Goal: Task Accomplishment & Management: Manage account settings

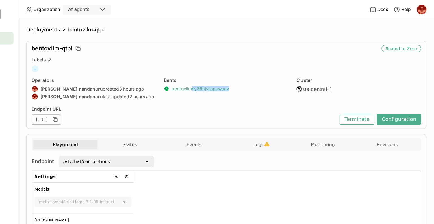
drag, startPoint x: 251, startPoint y: 79, endPoint x: 207, endPoint y: 76, distance: 44.5
click at [207, 76] on div "bentovllm : iy36kjvjispuwaav" at bounding box center [249, 78] width 111 height 5
click at [232, 89] on div "[PERSON_NAME] : iy36kjvjispuwaav" at bounding box center [249, 79] width 111 height 21
drag, startPoint x: 251, startPoint y: 79, endPoint x: 218, endPoint y: 79, distance: 33.9
click at [218, 79] on div "bentovllm : iy36kjvjispuwaav" at bounding box center [249, 78] width 111 height 5
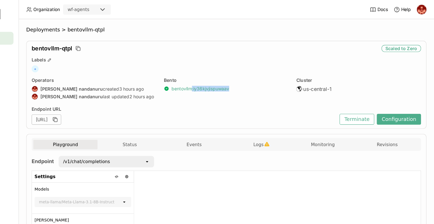
copy link ": iy36kjvjispuwaav"
click at [272, 83] on div "[PERSON_NAME] : iy36kjvjispuwaav" at bounding box center [249, 79] width 111 height 21
click at [95, 27] on span "Deployments" at bounding box center [87, 27] width 30 height 6
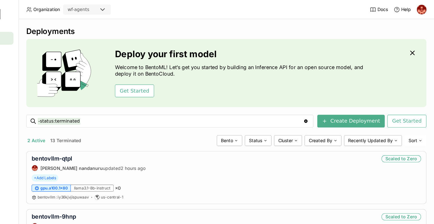
drag, startPoint x: 68, startPoint y: 0, endPoint x: 106, endPoint y: 123, distance: 129.0
click at [106, 123] on button "13 Terminated" at bounding box center [107, 124] width 30 height 7
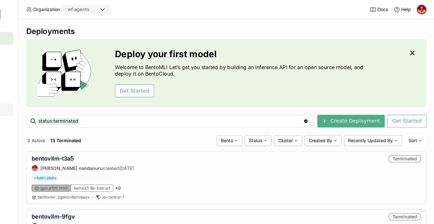
click at [59, 95] on div "Secrets" at bounding box center [33, 97] width 56 height 11
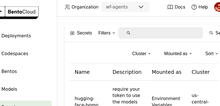
click at [67, 25] on div "Secrets Filters Search Create Cluster Mounted as Sort Name Description Mounted …" at bounding box center [142, 61] width 155 height 89
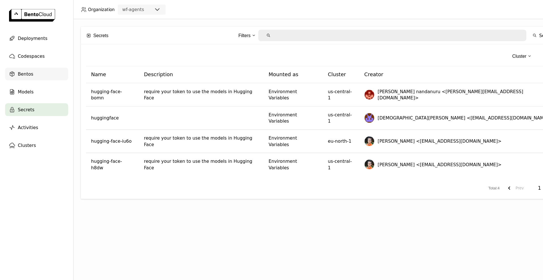
click at [22, 66] on span "Bentos" at bounding box center [23, 65] width 14 height 7
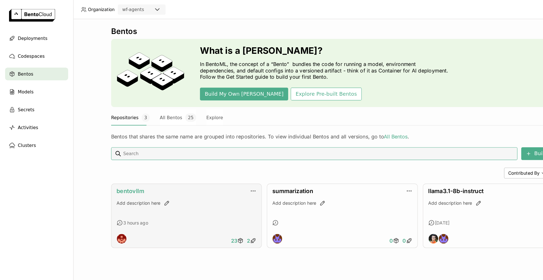
click at [117, 169] on link "bentovllm" at bounding box center [116, 170] width 25 height 6
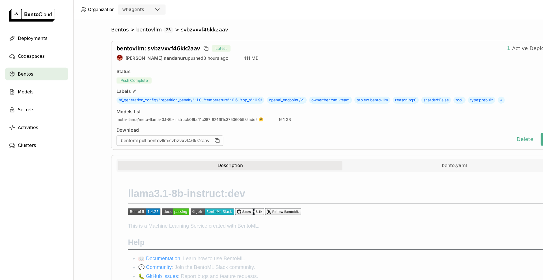
click at [293, 67] on div "bentovllm : svbzvxvf46kk2aav Latest 1 Active Deployments [PERSON_NAME] nandanur…" at bounding box center [304, 84] width 411 height 97
click at [434, 123] on button "Delete" at bounding box center [466, 123] width 23 height 11
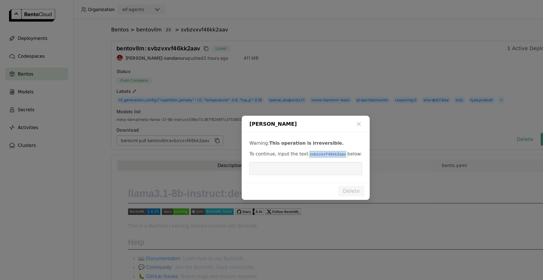
drag, startPoint x: 300, startPoint y: 137, endPoint x: 268, endPoint y: 137, distance: 31.7
click at [268, 137] on p "To continue, input the text svbzvxvf46kk2aav below:" at bounding box center [271, 137] width 100 height 6
copy code "svbzvxvf46kk2aav"
click at [256, 148] on input "dialog" at bounding box center [271, 149] width 93 height 11
paste input "svbzvxvf46kk2aav"
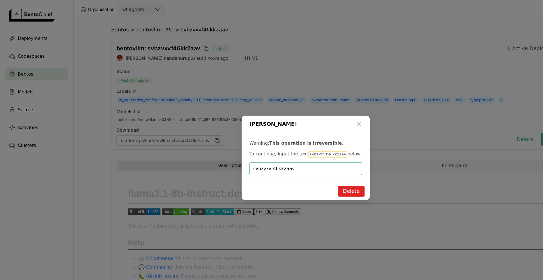
type input "svbzvxvf46kk2aav"
click at [317, 170] on button "Delete" at bounding box center [311, 170] width 23 height 10
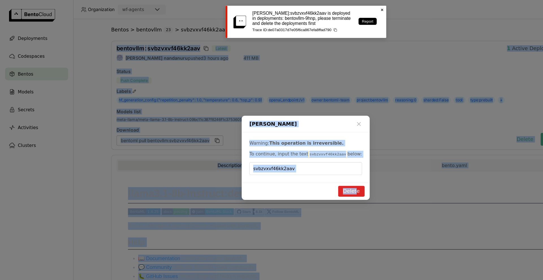
drag, startPoint x: 317, startPoint y: 170, endPoint x: 353, endPoint y: -3, distance: 176.7
click at [353, 0] on html "Organization wf-agents Docs Help Deployments Codespaces Bentos Models Secrets A…" at bounding box center [271, 140] width 543 height 280
click at [339, 8] on icon at bounding box center [339, 9] width 2 height 2
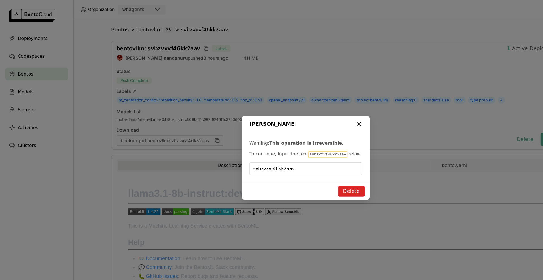
click at [320, 110] on icon "dialog" at bounding box center [319, 110] width 6 height 6
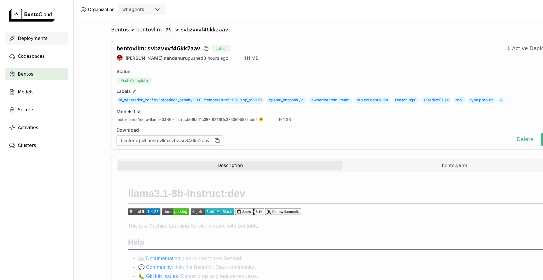
click at [31, 35] on span "Deployments" at bounding box center [29, 34] width 26 height 7
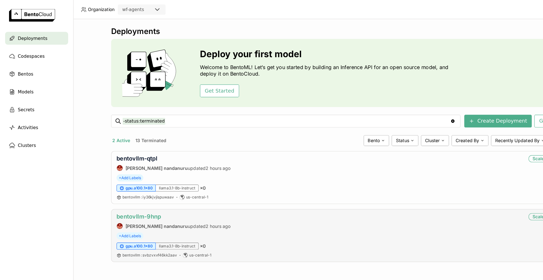
click at [121, 193] on link "bentovllm-9hnp" at bounding box center [124, 192] width 40 height 6
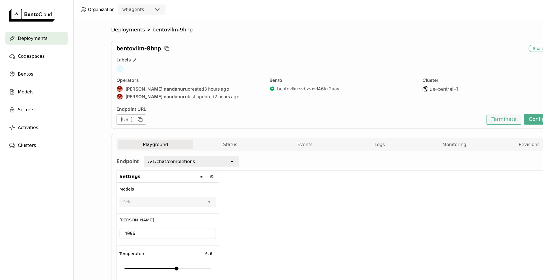
click at [434, 105] on button "Terminate" at bounding box center [447, 106] width 31 height 10
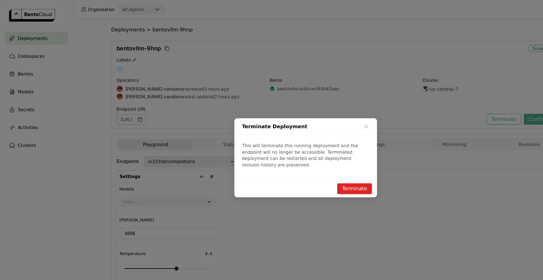
click at [321, 164] on button "Terminate" at bounding box center [315, 168] width 31 height 10
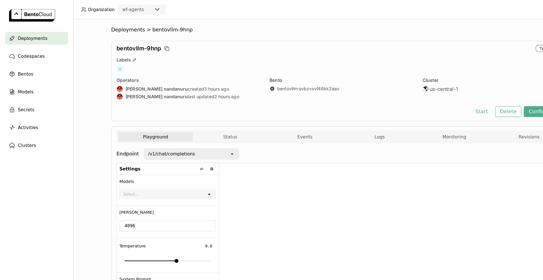
click at [321, 164] on div at bounding box center [350, 201] width 310 height 112
click at [321, 155] on div at bounding box center [350, 201] width 310 height 112
click at [31, 32] on span "Deployments" at bounding box center [29, 34] width 26 height 7
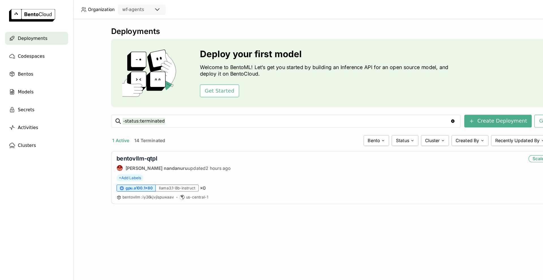
click at [29, 36] on span "Deployments" at bounding box center [29, 34] width 26 height 7
drag, startPoint x: 142, startPoint y: 143, endPoint x: 101, endPoint y: 140, distance: 40.8
click at [101, 140] on div "bentovllm-qtpl [PERSON_NAME] nandanuru updated 2 hours ago Scaled to Zero + Add…" at bounding box center [304, 157] width 411 height 47
copy link "bentovllm-qtpl"
click at [138, 141] on link "bentovllm-qtpl" at bounding box center [122, 141] width 36 height 6
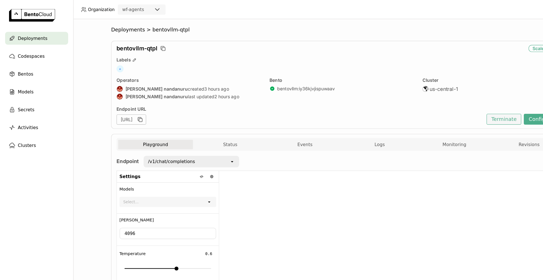
drag, startPoint x: 447, startPoint y: 109, endPoint x: 412, endPoint y: 173, distance: 72.7
click at [412, 173] on div "Deployments > bentovllm-qtpl bentovllm-qtpl Scaled to Zero Labels + Operators […" at bounding box center [304, 177] width 411 height 307
click at [412, 173] on div at bounding box center [350, 208] width 310 height 112
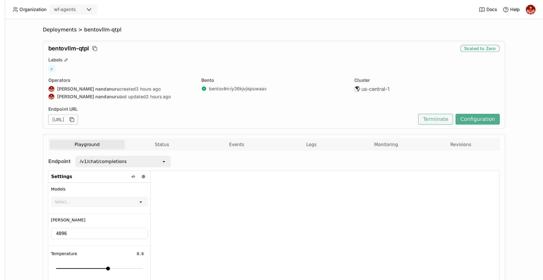
click at [434, 105] on button "Terminate" at bounding box center [447, 106] width 31 height 10
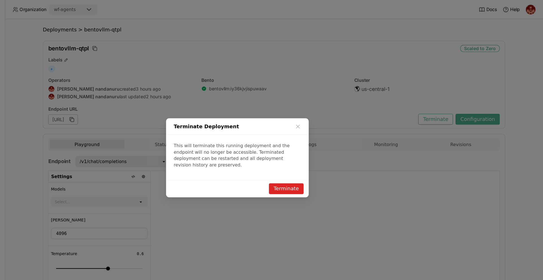
click at [313, 164] on button "Terminate" at bounding box center [315, 168] width 31 height 10
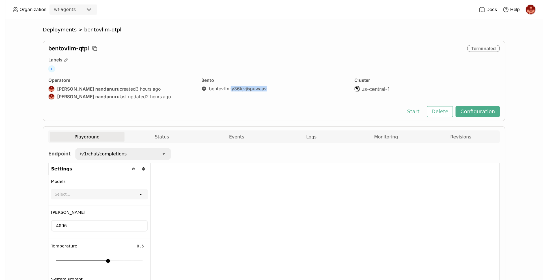
drag, startPoint x: 298, startPoint y: 79, endPoint x: 263, endPoint y: 82, distance: 35.2
click at [263, 82] on div "[PERSON_NAME] : iy36kjvjispuwaav" at bounding box center [304, 79] width 129 height 21
copy link "iy36kjvjispuwaav"
click at [434, 98] on button "Delete" at bounding box center [451, 99] width 23 height 10
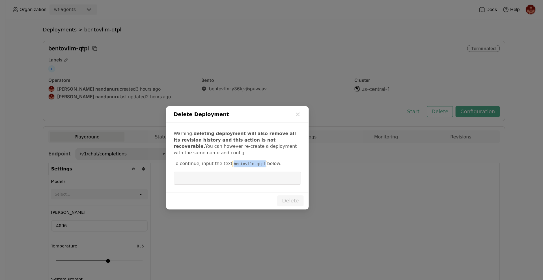
drag, startPoint x: 290, startPoint y: 145, endPoint x: 270, endPoint y: 130, distance: 25.6
click at [270, 130] on div "Warning: deleting deployment will also remove all its revision history and this…" at bounding box center [271, 140] width 127 height 62
click at [271, 140] on div "Warning: deleting deployment will also remove all its revision history and this…" at bounding box center [271, 140] width 127 height 62
drag, startPoint x: 289, startPoint y: 144, endPoint x: 262, endPoint y: 143, distance: 26.9
click at [267, 143] on code "bentovllm-qtpl" at bounding box center [282, 146] width 31 height 6
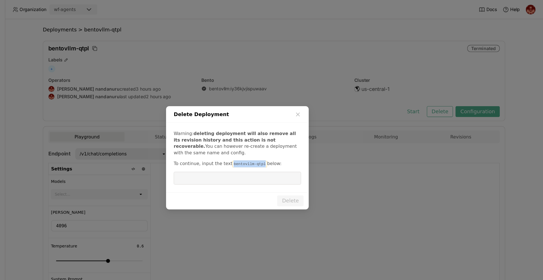
copy code "bentovllm-qtpl"
click at [247, 161] on input "dialog" at bounding box center [271, 158] width 106 height 11
paste input "bentovllm-qtpl"
type input "bentovllm-qtpl"
click at [323, 179] on button "Delete" at bounding box center [318, 178] width 23 height 10
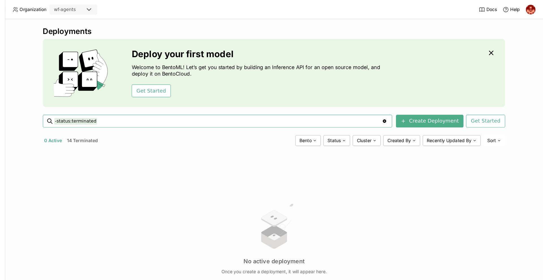
drag, startPoint x: 71, startPoint y: 0, endPoint x: 252, endPoint y: 192, distance: 264.1
click at [252, 192] on div "No active deployment Once you create a deployment, it will appear here." at bounding box center [304, 211] width 411 height 155
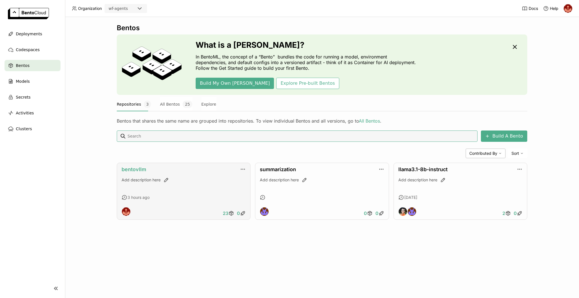
click at [136, 168] on link "bentovllm" at bounding box center [134, 170] width 25 height 6
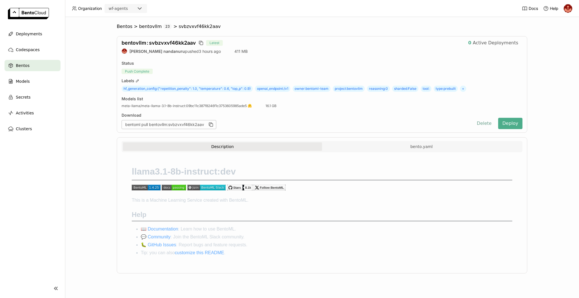
click at [485, 126] on button "Delete" at bounding box center [484, 123] width 23 height 11
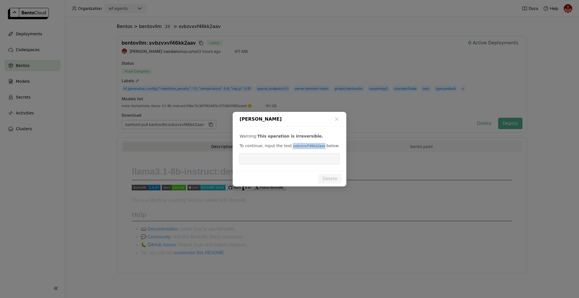
drag, startPoint x: 318, startPoint y: 147, endPoint x: 286, endPoint y: 145, distance: 32.6
click at [286, 145] on p "To continue, input the text svbzvxvf46kk2aav below:" at bounding box center [290, 146] width 100 height 6
copy p "svbzvxvf46kk2aav"
click at [261, 163] on input "dialog" at bounding box center [289, 159] width 93 height 11
paste input "svbzvxvf46kk2aav"
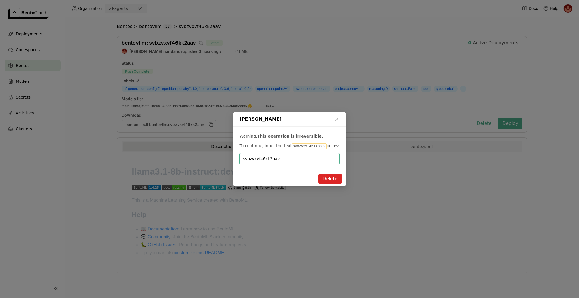
type input "svbzvxvf46kk2aav"
click at [335, 178] on button "Delete" at bounding box center [330, 179] width 23 height 10
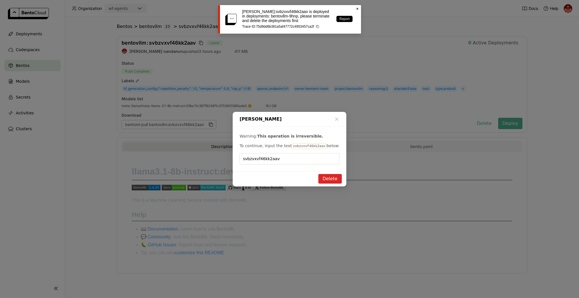
click at [361, 8] on div "bento bentovllm:svbzvxvf46kk2aav is deployed in deployments: bentovllm-9hnp, pl…" at bounding box center [289, 19] width 143 height 29
click at [356, 10] on icon "Close" at bounding box center [357, 9] width 5 height 5
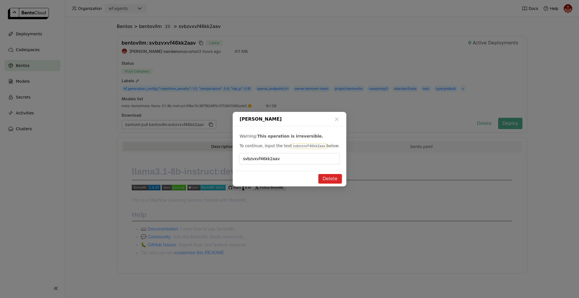
click at [333, 119] on div "[PERSON_NAME]" at bounding box center [289, 119] width 113 height 15
click at [338, 118] on icon "dialog" at bounding box center [337, 120] width 6 height 6
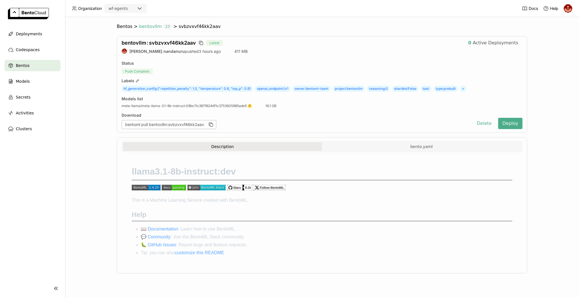
click at [152, 26] on span "bentovllm" at bounding box center [150, 27] width 23 height 6
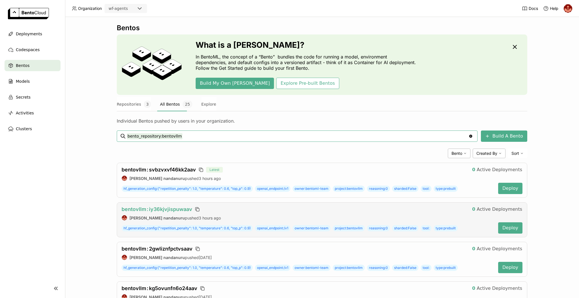
click at [170, 209] on span "bentovllm : iy36kjvjispuwaav" at bounding box center [157, 209] width 71 height 6
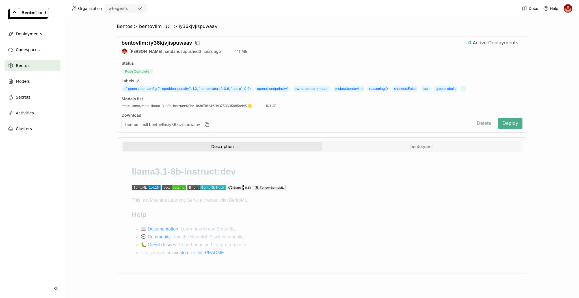
click at [487, 122] on button "Delete" at bounding box center [484, 123] width 23 height 11
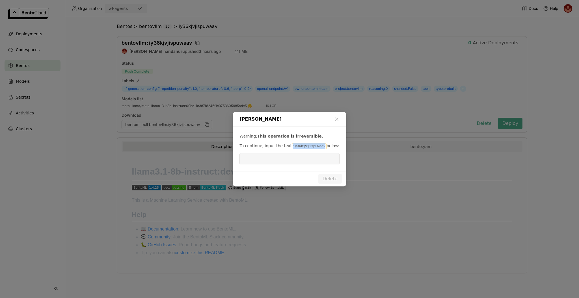
drag, startPoint x: 317, startPoint y: 146, endPoint x: 287, endPoint y: 148, distance: 30.0
click at [292, 148] on code "iy36kjvjispuwaav" at bounding box center [309, 147] width 35 height 6
copy code "iy36kjvjispuwaav"
click at [272, 162] on input "dialog" at bounding box center [289, 159] width 93 height 11
paste input "iy36kjvjispuwaav"
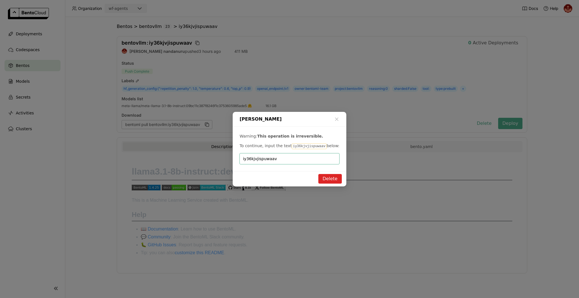
type input "iy36kjvjispuwaav"
click at [336, 178] on button "Delete" at bounding box center [330, 179] width 23 height 10
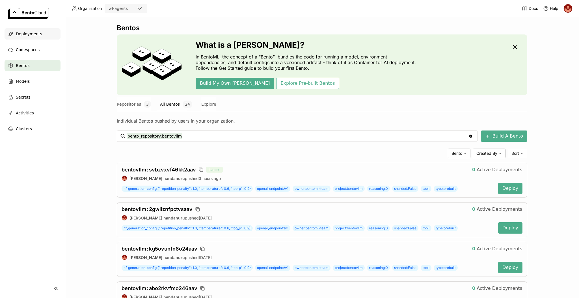
click at [29, 38] on div "Deployments" at bounding box center [33, 33] width 56 height 11
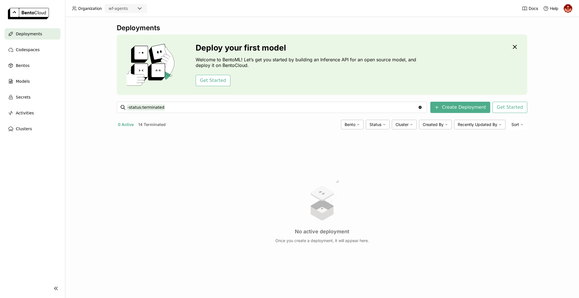
click at [35, 35] on span "Deployments" at bounding box center [29, 34] width 26 height 7
click at [160, 128] on button "14 Terminated" at bounding box center [152, 124] width 30 height 7
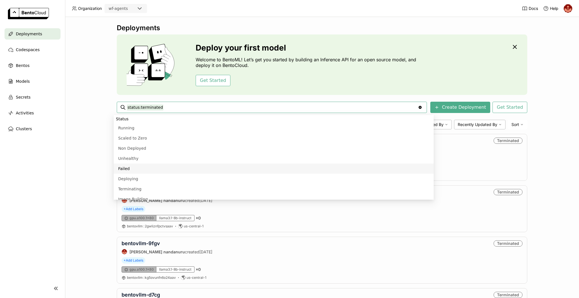
click at [87, 195] on div "Deployments Deploy your first model Welcome to BentoML! Let’s get you started b…" at bounding box center [322, 157] width 514 height 281
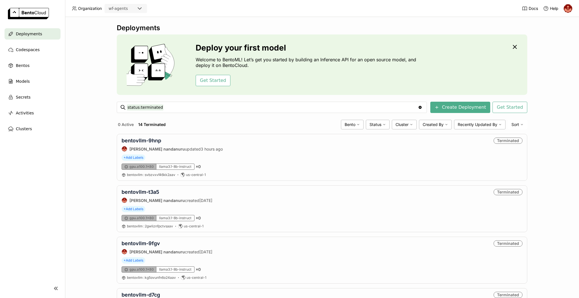
click at [33, 36] on span "Deployments" at bounding box center [29, 34] width 26 height 7
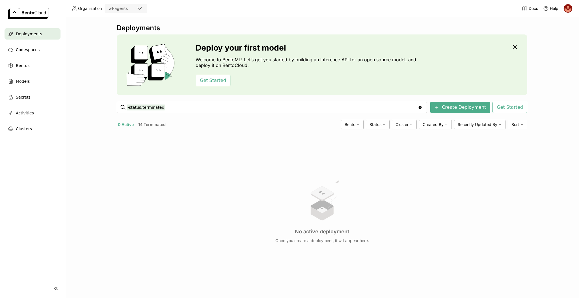
click at [208, 173] on div "No active deployment Once you create a deployment, it will appear here." at bounding box center [322, 211] width 411 height 155
click at [30, 34] on span "Deployments" at bounding box center [29, 34] width 26 height 7
click at [31, 35] on span "Deployments" at bounding box center [29, 34] width 26 height 7
click at [140, 124] on button "14 Terminated" at bounding box center [152, 124] width 30 height 7
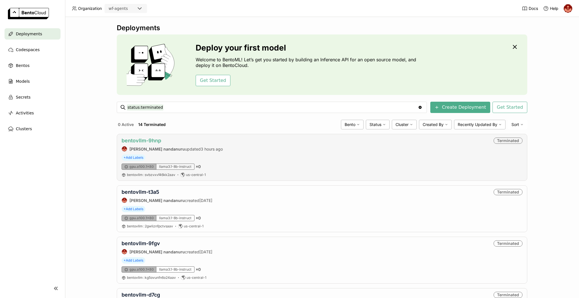
click at [144, 138] on link "bentovllm-9hnp" at bounding box center [142, 141] width 40 height 6
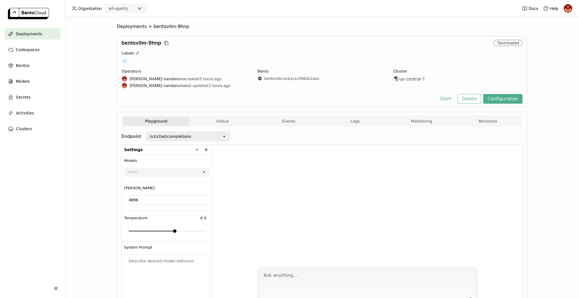
click at [37, 39] on div "Deployments" at bounding box center [33, 33] width 56 height 11
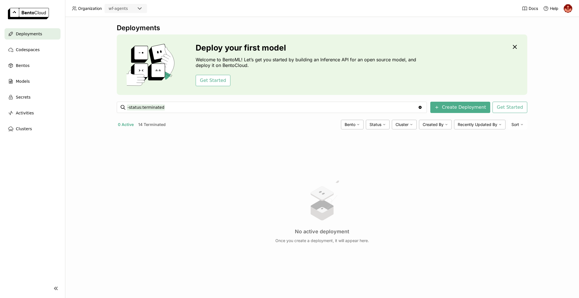
click at [34, 37] on div "Deployments" at bounding box center [33, 33] width 56 height 11
click at [91, 9] on span "Organization" at bounding box center [90, 8] width 24 height 5
click at [25, 114] on span "Activities" at bounding box center [25, 113] width 18 height 7
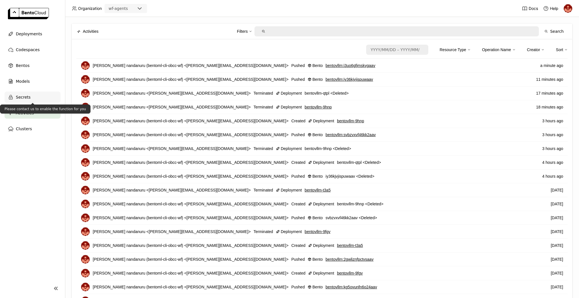
click at [23, 94] on span "Secrets" at bounding box center [23, 97] width 15 height 7
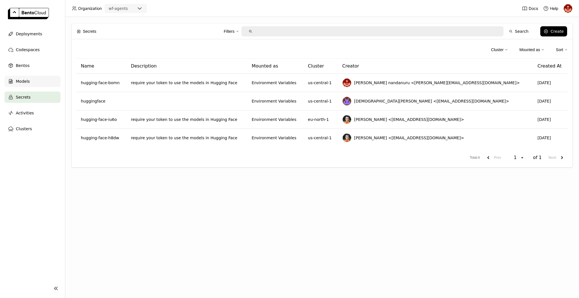
click at [28, 82] on span "Models" at bounding box center [23, 81] width 14 height 7
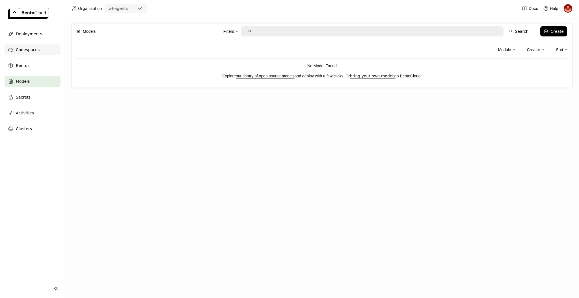
click at [29, 53] on div "Codespaces" at bounding box center [33, 49] width 56 height 11
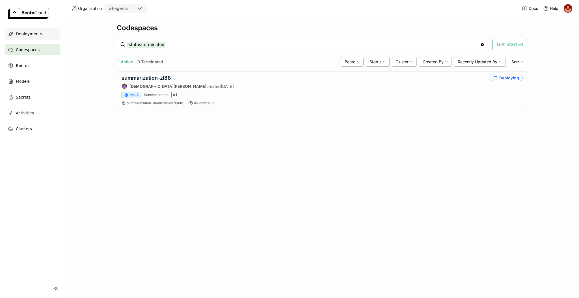
click at [33, 36] on span "Deployments" at bounding box center [29, 34] width 26 height 7
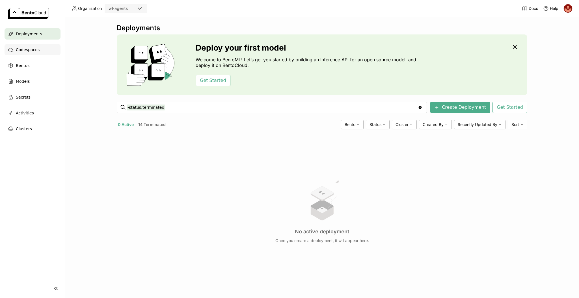
click at [28, 50] on span "Codespaces" at bounding box center [28, 49] width 24 height 7
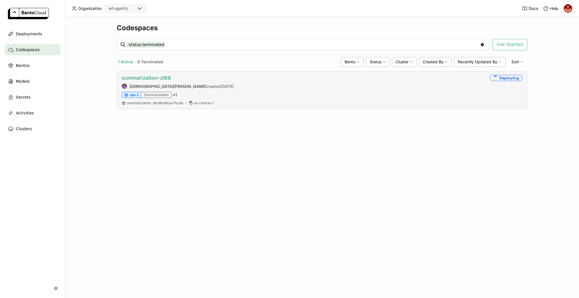
click at [167, 76] on link "summarization-zl88" at bounding box center [147, 78] width 50 height 6
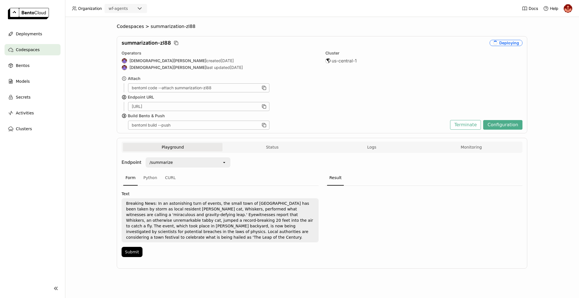
click at [182, 149] on button "Playground" at bounding box center [173, 147] width 100 height 8
click at [281, 145] on button "Status" at bounding box center [273, 147] width 100 height 8
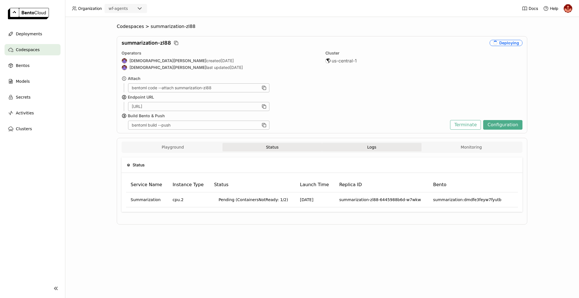
click at [371, 148] on span "Logs" at bounding box center [371, 147] width 9 height 5
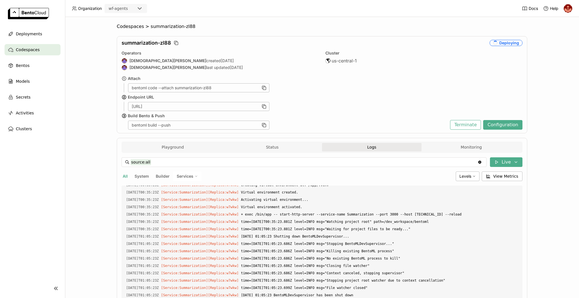
scroll to position [599, 0]
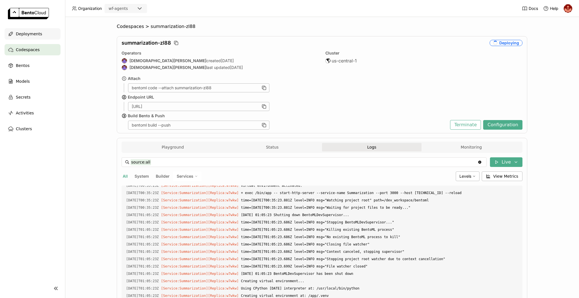
click at [29, 35] on span "Deployments" at bounding box center [29, 34] width 26 height 7
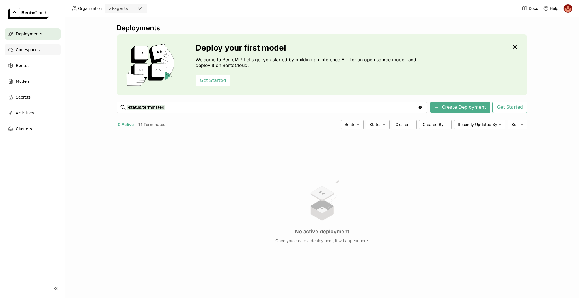
click at [34, 50] on span "Codespaces" at bounding box center [28, 49] width 24 height 7
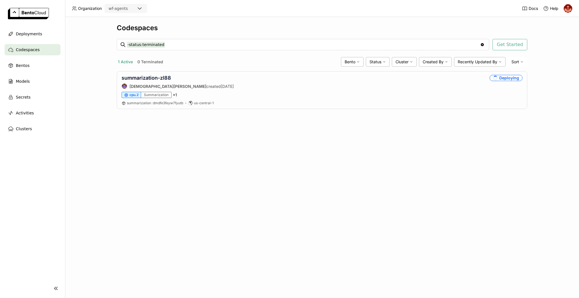
click at [89, 11] on div "Organization wf-agents" at bounding box center [109, 8] width 88 height 9
click at [23, 133] on div "Clusters" at bounding box center [33, 128] width 56 height 11
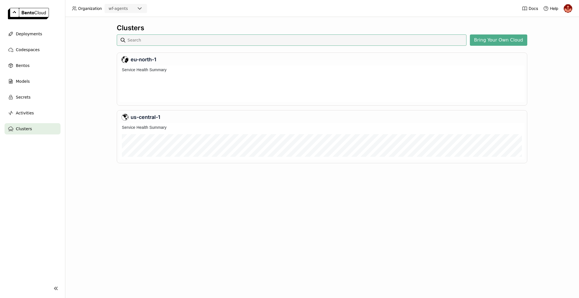
scroll to position [35, 403]
click at [24, 66] on span "Bentos" at bounding box center [23, 65] width 14 height 7
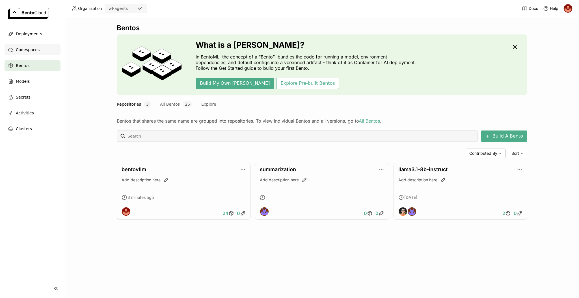
click at [30, 48] on span "Codespaces" at bounding box center [28, 49] width 24 height 7
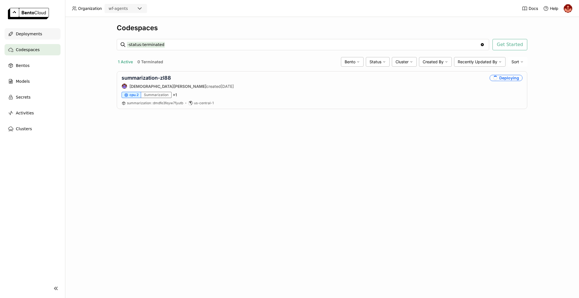
click at [36, 36] on span "Deployments" at bounding box center [29, 34] width 26 height 7
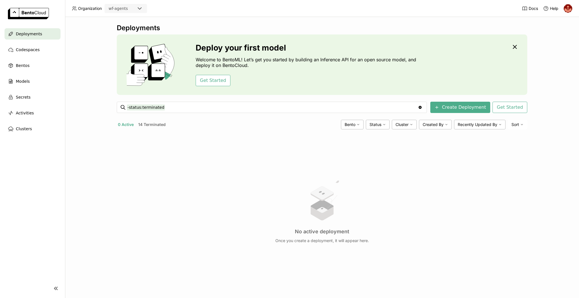
drag, startPoint x: 21, startPoint y: 3, endPoint x: 57, endPoint y: 58, distance: 65.9
click at [57, 58] on ul "Deployments Codespaces Bentos Models Secrets Activities Clusters" at bounding box center [32, 81] width 65 height 106
click at [42, 16] on img at bounding box center [28, 13] width 41 height 11
click at [569, 11] on img at bounding box center [568, 8] width 8 height 8
click at [561, 29] on span "Billing" at bounding box center [555, 29] width 10 height 5
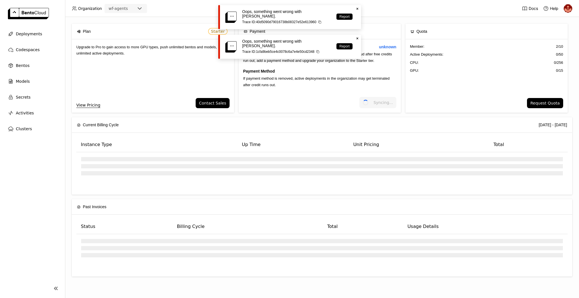
click at [358, 9] on icon "Close" at bounding box center [357, 9] width 5 height 5
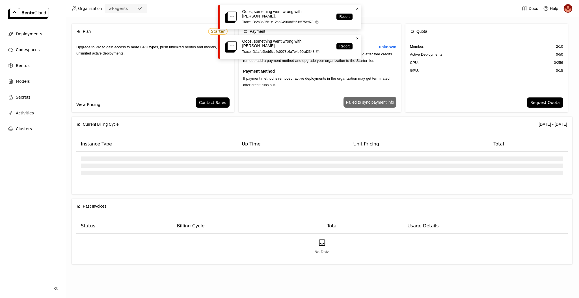
click at [356, 11] on div "Oops, something went wrong with BentoCloud. Trace ID: 2a3a85b1e12ab24960bffd61f…" at bounding box center [289, 17] width 143 height 24
click at [358, 8] on icon "Close" at bounding box center [357, 9] width 5 height 5
click at [356, 7] on icon "Close" at bounding box center [357, 9] width 5 height 5
click at [355, 7] on icon "Close" at bounding box center [357, 9] width 5 height 5
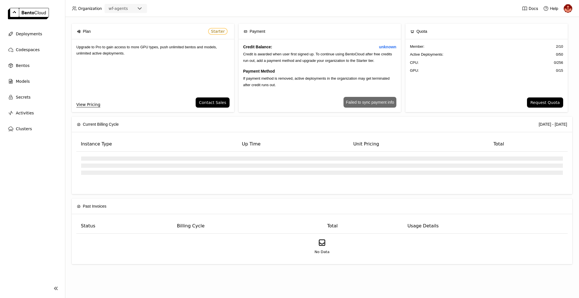
click at [568, 12] on img at bounding box center [568, 8] width 8 height 8
click at [559, 30] on span "Billing" at bounding box center [555, 29] width 10 height 5
click at [470, 71] on div "GPU: 0 / 15" at bounding box center [486, 71] width 153 height 6
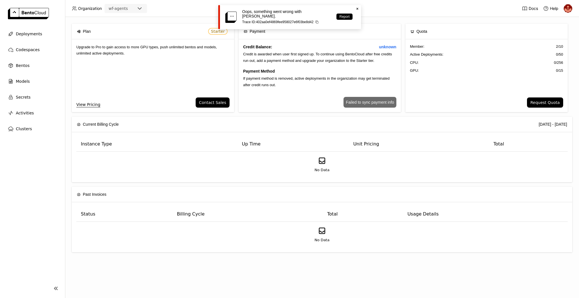
click at [358, 7] on icon "Close" at bounding box center [357, 9] width 5 height 5
drag, startPoint x: 306, startPoint y: 81, endPoint x: 308, endPoint y: -3, distance: 83.8
click at [308, 0] on html "Organization wf-agents Docs Help Deployments Codespaces Bentos Models Secrets A…" at bounding box center [289, 149] width 579 height 298
click at [428, 118] on div "Current Billing Cycle 2025-10-01 - 2025-10-31" at bounding box center [322, 124] width 490 height 15
